Goal: Task Accomplishment & Management: Complete application form

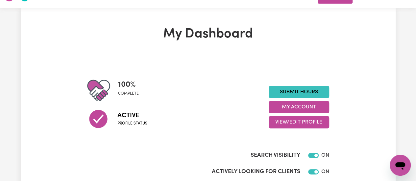
scroll to position [24, 0]
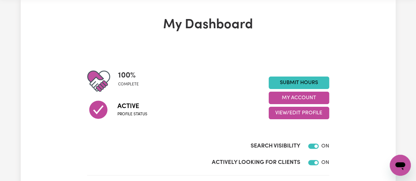
click at [312, 86] on link "Submit Hours" at bounding box center [299, 83] width 61 height 13
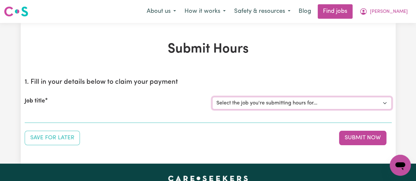
click at [334, 105] on select "Select the job you're submitting hours for... [[PERSON_NAME]] [DEMOGRAPHIC_DATA…" at bounding box center [302, 103] width 180 height 13
click at [342, 103] on select "Select the job you're submitting hours for... [[PERSON_NAME]] [DEMOGRAPHIC_DATA…" at bounding box center [302, 103] width 180 height 13
select select "15047"
click at [212, 97] on select "Select the job you're submitting hours for... [[PERSON_NAME]] [DEMOGRAPHIC_DATA…" at bounding box center [302, 103] width 180 height 13
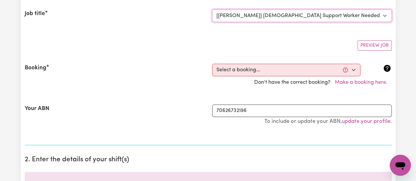
scroll to position [93, 0]
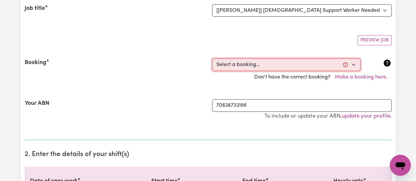
click at [353, 62] on select "Select a booking... [DATE] 09:30am to 01:30pm (RECURRING) [DATE] 09:30am to 01:…" at bounding box center [286, 65] width 148 height 13
click at [354, 64] on select "Select a booking... [DATE] 09:30am to 01:30pm (RECURRING) [DATE] 09:30am to 01:…" at bounding box center [286, 65] width 148 height 13
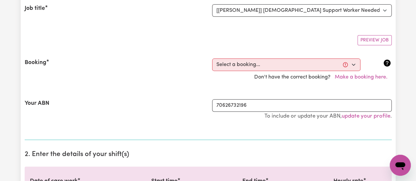
click at [293, 55] on div "Booking Select a booking... [DATE] 09:30am to 01:30pm (RECURRING) [DATE] 09:30a…" at bounding box center [208, 71] width 367 height 41
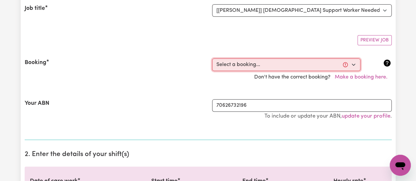
click at [293, 61] on select "Select a booking... [DATE] 09:30am to 01:30pm (RECURRING) [DATE] 09:30am to 01:…" at bounding box center [286, 65] width 148 height 13
select select "363419"
click at [212, 59] on select "Select a booking... [DATE] 09:30am to 01:30pm (RECURRING) [DATE] 09:30am to 01:…" at bounding box center [286, 65] width 148 height 13
type input "[DATE]"
type input "16"
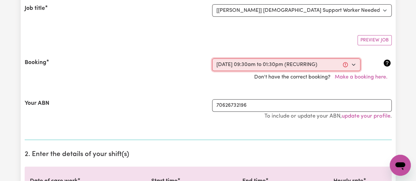
type input "9"
type input "2025"
type input "09:30"
type input "9"
type input "30"
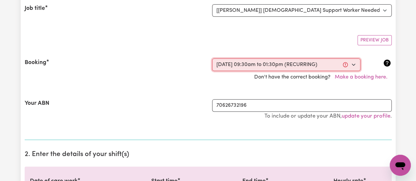
select select "am"
type input "13:30"
type input "1"
type input "30"
select select "pm"
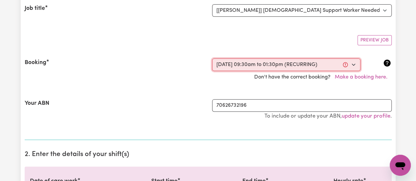
select select "45-Weekday"
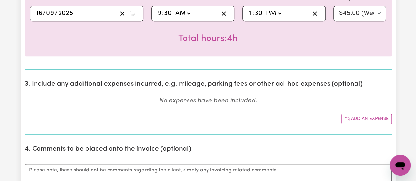
scroll to position [292, 0]
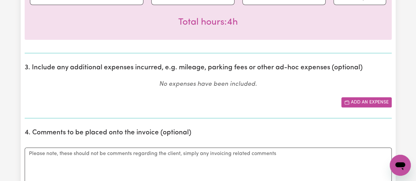
click at [375, 104] on button "Add an expense" at bounding box center [367, 102] width 50 height 10
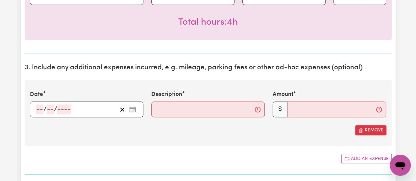
click at [39, 110] on input "number" at bounding box center [39, 110] width 7 height 10
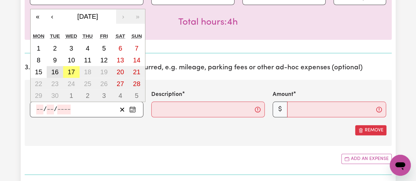
click at [59, 73] on button "16" at bounding box center [55, 72] width 16 height 12
type input "[DATE]"
type input "16"
type input "9"
type input "2025"
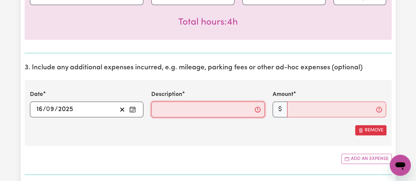
click at [165, 104] on input "Description" at bounding box center [208, 110] width 114 height 16
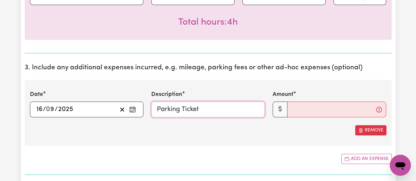
type input "Parking Ticket"
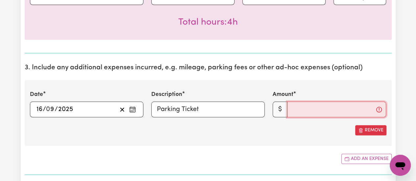
click at [310, 112] on input "Amount" at bounding box center [336, 110] width 99 height 16
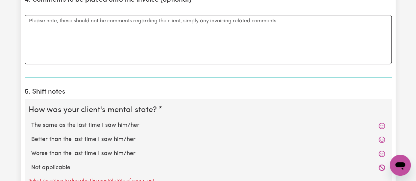
scroll to position [469, 0]
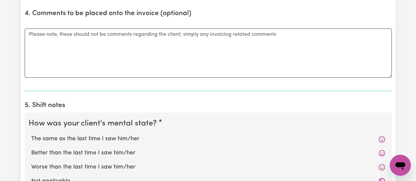
type input "5.10"
click at [186, 56] on textarea "Comments" at bounding box center [208, 52] width 367 height 49
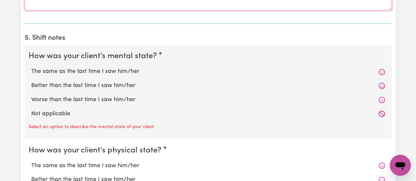
scroll to position [560, 0]
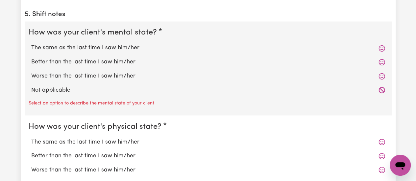
type textarea "Paid Parking ticket for hospital"
click at [88, 47] on label "The same as the last time I saw him/her" at bounding box center [208, 48] width 354 height 9
click at [31, 44] on input "The same as the last time I saw him/her" at bounding box center [31, 43] width 0 height 0
radio input "true"
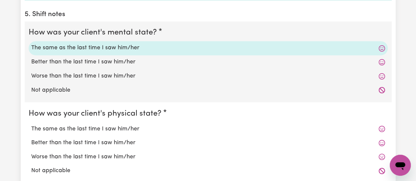
click at [84, 127] on label "The same as the last time I saw him/her" at bounding box center [208, 129] width 354 height 9
click at [31, 125] on input "The same as the last time I saw him/her" at bounding box center [31, 124] width 0 height 0
radio input "true"
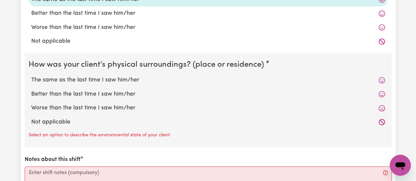
scroll to position [703, 0]
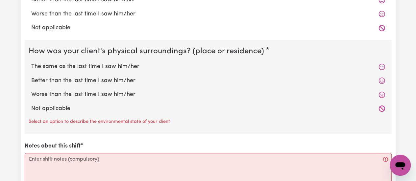
click at [87, 64] on label "The same as the last time I saw him/her" at bounding box center [208, 67] width 354 height 9
click at [31, 63] on input "The same as the last time I saw him/her" at bounding box center [31, 62] width 0 height 0
radio input "true"
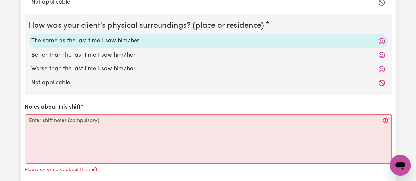
scroll to position [730, 0]
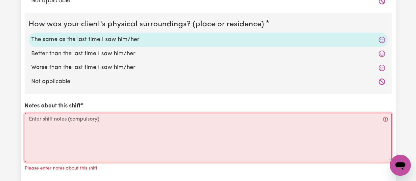
click at [55, 123] on textarea "Notes about this shift" at bounding box center [208, 137] width 367 height 49
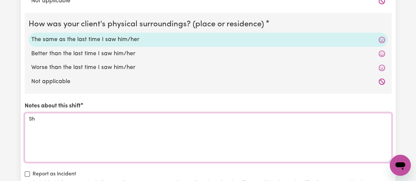
type textarea "S"
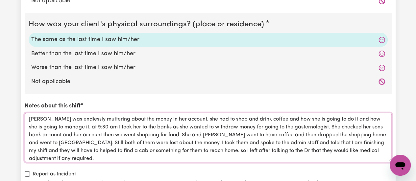
scroll to position [8, 0]
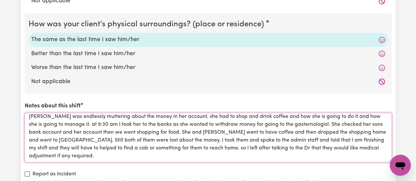
click at [281, 119] on textarea "[PERSON_NAME] was endlessly muttering about the money in her account, she had t…" at bounding box center [208, 137] width 367 height 49
click at [0, 0] on span "[MEDICAL_DATA]." at bounding box center [0, 0] width 0 height 0
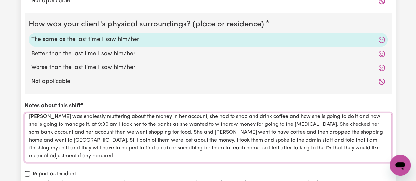
click at [244, 123] on textarea "[PERSON_NAME] was endlessly muttering about the money in her account, she had t…" at bounding box center [208, 137] width 367 height 49
click at [0, 0] on span "," at bounding box center [0, 0] width 0 height 0
click at [276, 134] on textarea "[PERSON_NAME] was endlessly muttering about the money in her account, she had t…" at bounding box center [208, 137] width 367 height 49
click at [0, 0] on qb-div "Change the pronoun told them" at bounding box center [0, 0] width 0 height 0
click at [277, 143] on textarea "[PERSON_NAME] was endlessly muttering about the money in her account, she had t…" at bounding box center [208, 137] width 367 height 49
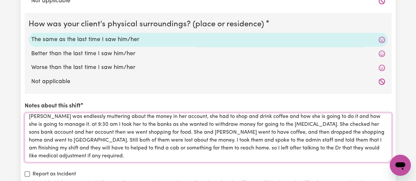
click at [0, 0] on div "doctor, saying" at bounding box center [0, 0] width 0 height 0
click at [215, 142] on textarea "[PERSON_NAME] was endlessly muttering about the money in her account, she had t…" at bounding box center [208, 137] width 367 height 49
click at [0, 0] on div "So" at bounding box center [0, 0] width 0 height 0
click at [64, 150] on textarea "[PERSON_NAME] was endlessly muttering about the money in her account, she had t…" at bounding box center [208, 137] width 367 height 49
click at [0, 0] on div "any is" at bounding box center [0, 0] width 0 height 0
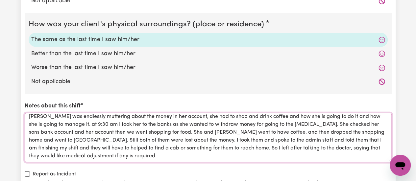
click at [79, 140] on textarea "[PERSON_NAME] was endlessly muttering about the money in her account, she had t…" at bounding box center [208, 137] width 367 height 49
click at [0, 0] on div "help" at bounding box center [0, 0] width 0 height 0
click at [51, 134] on textarea "[PERSON_NAME] was endlessly muttering about the money in her account, she had t…" at bounding box center [208, 137] width 367 height 49
click at [0, 0] on qb-div "Replace with Vista." at bounding box center [0, 0] width 0 height 0
click at [61, 132] on textarea "[PERSON_NAME] was endlessly muttering about the money in her account, she had t…" at bounding box center [208, 137] width 367 height 49
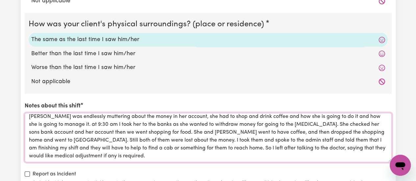
click at [0, 0] on qb-div "Add a comma Still ," at bounding box center [0, 0] width 0 height 0
click at [76, 126] on textarea "[PERSON_NAME] was endlessly muttering about the money in her account, she had t…" at bounding box center [208, 137] width 367 height 49
click at [0, 0] on span "account" at bounding box center [0, 0] width 0 height 0
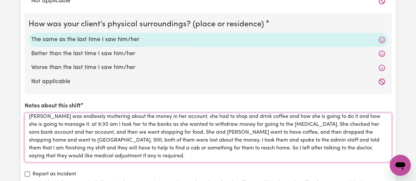
click at [133, 120] on textarea "[PERSON_NAME] was endlessly muttering about the money in her account, she had t…" at bounding box center [208, 137] width 367 height 49
click at [0, 0] on qb-div "Add Punctuation banks ," at bounding box center [0, 0] width 0 height 0
click at [65, 118] on textarea "[PERSON_NAME] was endlessly muttering about the money in her account, she had t…" at bounding box center [208, 137] width 367 height 49
click at [0, 0] on qb-div "Correct the capitalization At" at bounding box center [0, 0] width 0 height 0
click at [364, 119] on textarea "[PERSON_NAME] was endlessly muttering about the money in her account, she had t…" at bounding box center [208, 137] width 367 height 49
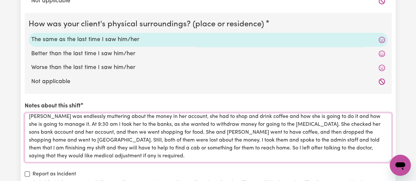
click at [0, 0] on div "sons '" at bounding box center [0, 0] width 0 height 0
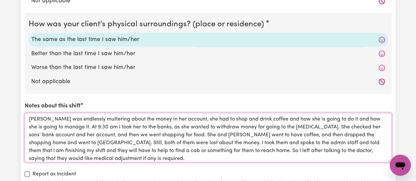
click at [294, 117] on textarea "[PERSON_NAME] was endlessly muttering about the money in her account, she had t…" at bounding box center [208, 137] width 367 height 49
click at [0, 0] on span "was" at bounding box center [0, 0] width 0 height 0
click at [255, 118] on textarea "[PERSON_NAME] was endlessly muttering about the money in her account, she had t…" at bounding box center [208, 137] width 367 height 49
click at [0, 0] on qb-div "Add a comma coffee ," at bounding box center [0, 0] width 0 height 0
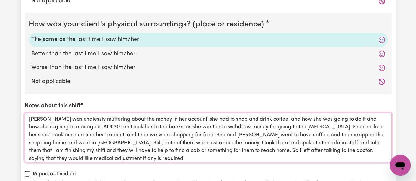
click at [167, 116] on textarea "[PERSON_NAME] was endlessly muttering about the money in her account, she had t…" at bounding box center [208, 137] width 367 height 49
click at [0, 0] on span "account," at bounding box center [0, 0] width 0 height 0
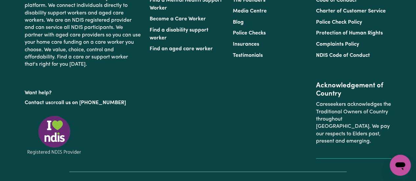
scroll to position [850, 0]
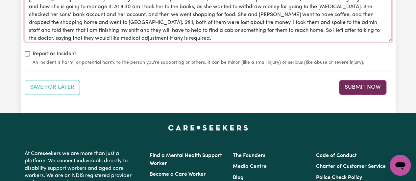
type textarea "[PERSON_NAME] was endlessly muttering about the money in her account, how she h…"
click at [367, 85] on button "Submit Now" at bounding box center [362, 87] width 47 height 14
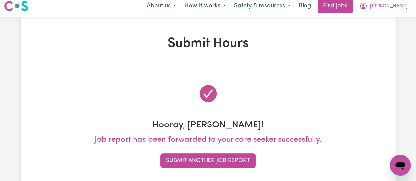
scroll to position [0, 0]
